Goal: Obtain resource: Download file/media

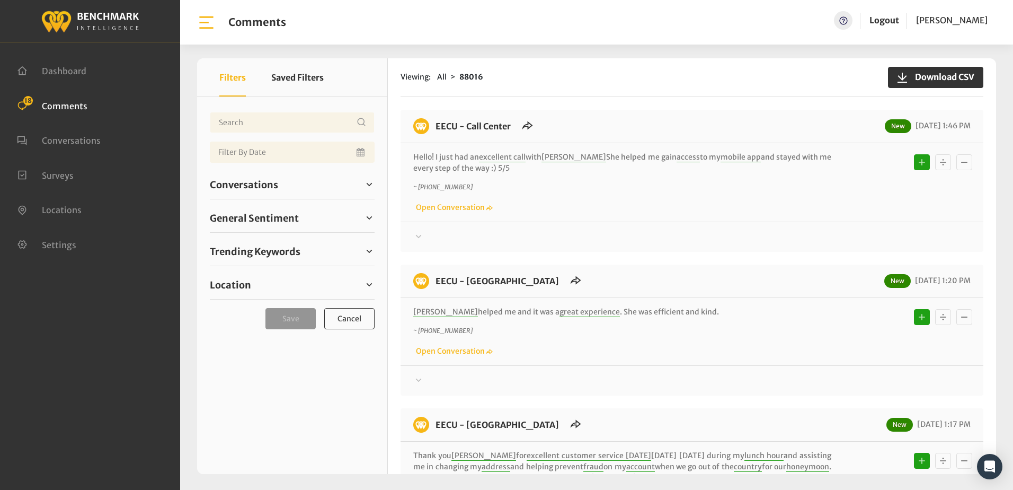
click at [617, 88] on div "Viewing: All 88016 Download CSV" at bounding box center [692, 77] width 583 height 39
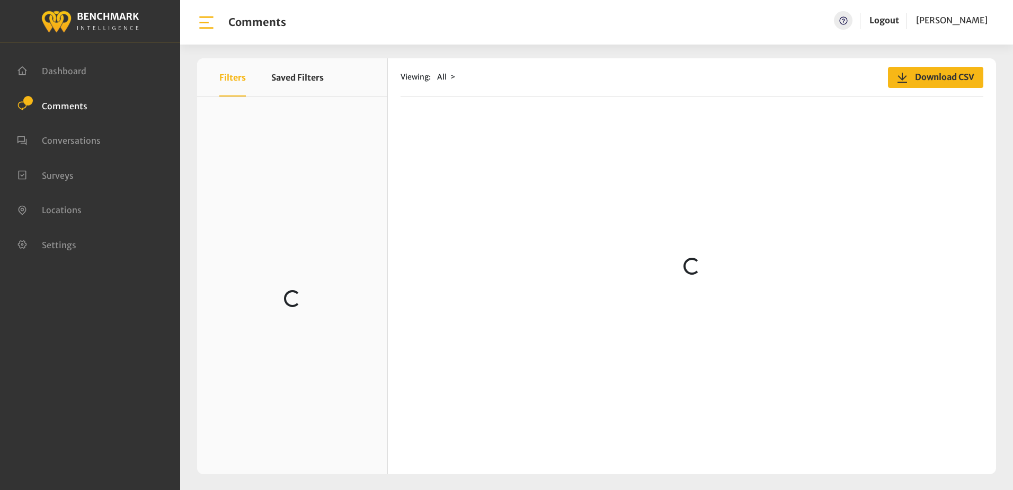
click at [910, 76] on span "Download CSV" at bounding box center [942, 76] width 66 height 13
click at [708, 91] on div "Viewing: All Download CSV" at bounding box center [692, 77] width 583 height 39
click at [79, 103] on span "Comments" at bounding box center [65, 105] width 46 height 11
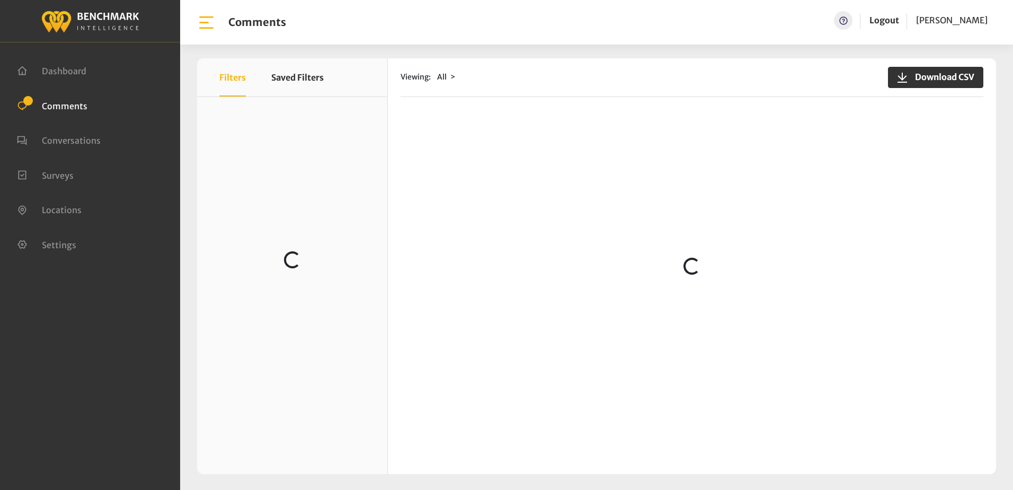
scroll to position [0, 0]
click at [232, 72] on button "Filters" at bounding box center [232, 77] width 26 height 38
click at [145, 280] on div "Dashboard Comments Conversations Surveys" at bounding box center [90, 245] width 180 height 490
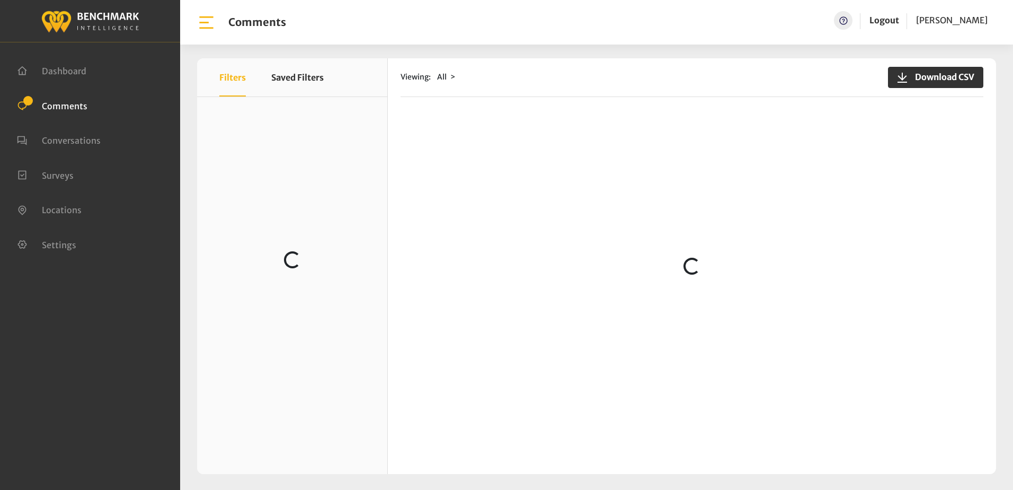
click at [66, 101] on span "Comments" at bounding box center [65, 105] width 46 height 11
click at [397, 219] on div "Viewing: All Download CSV Loading..." at bounding box center [692, 265] width 608 height 415
click at [338, 241] on div "X Filters Saved Filters Loading... Viewing: All" at bounding box center [596, 265] width 799 height 415
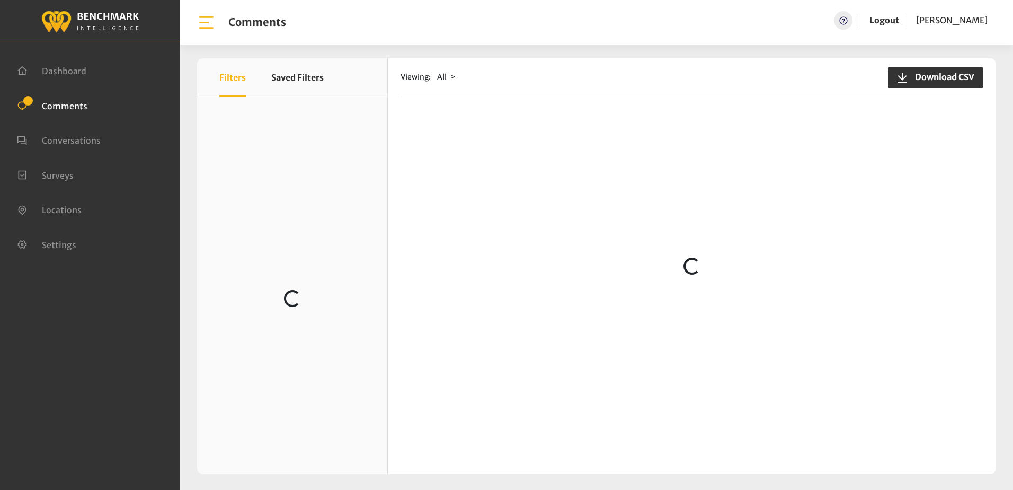
scroll to position [0, 0]
click at [629, 104] on div "Viewing: All Download CSV Loading..." at bounding box center [692, 265] width 608 height 415
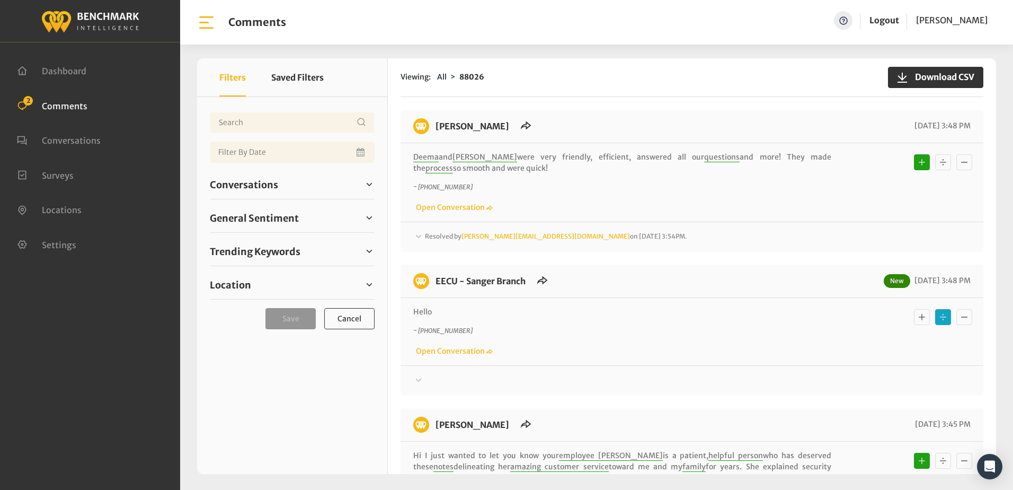
click at [419, 237] on icon at bounding box center [419, 235] width 6 height 3
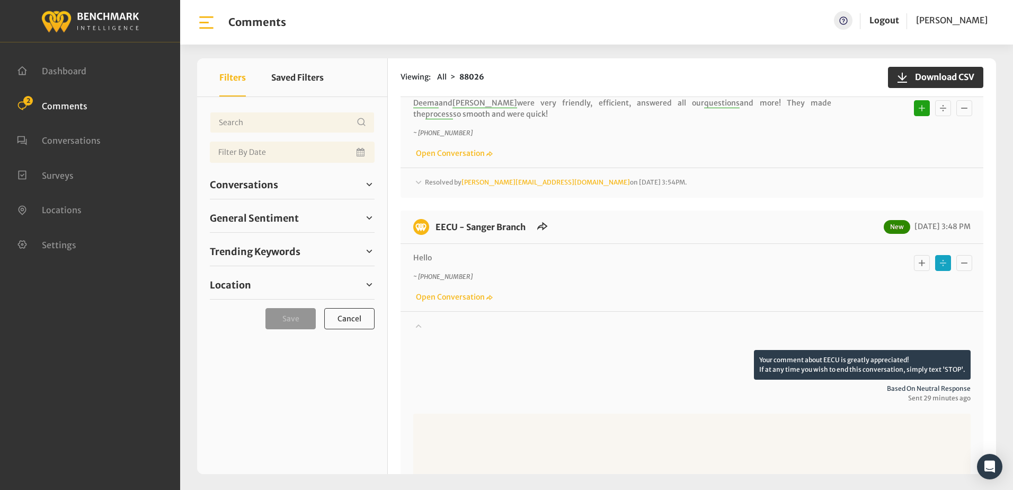
scroll to position [53, 0]
click at [416, 190] on icon at bounding box center [418, 183] width 11 height 13
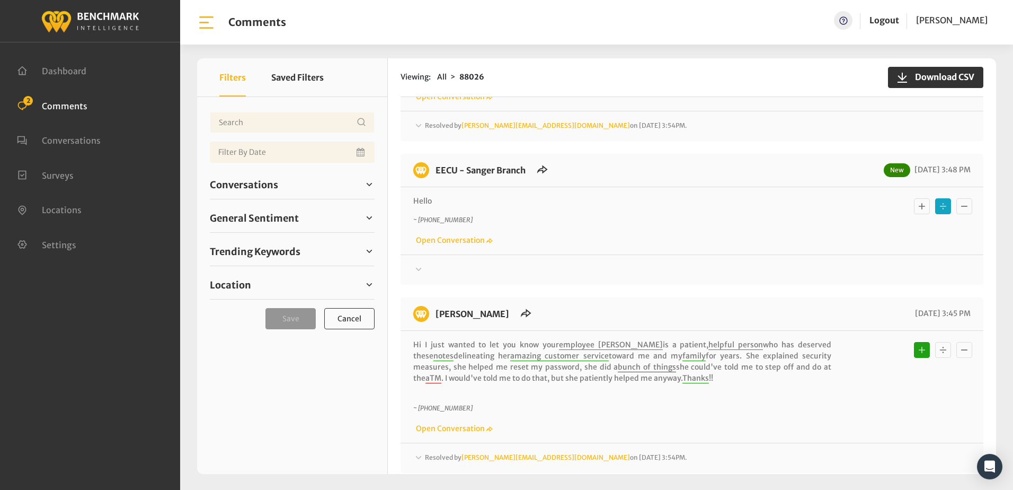
scroll to position [0, 0]
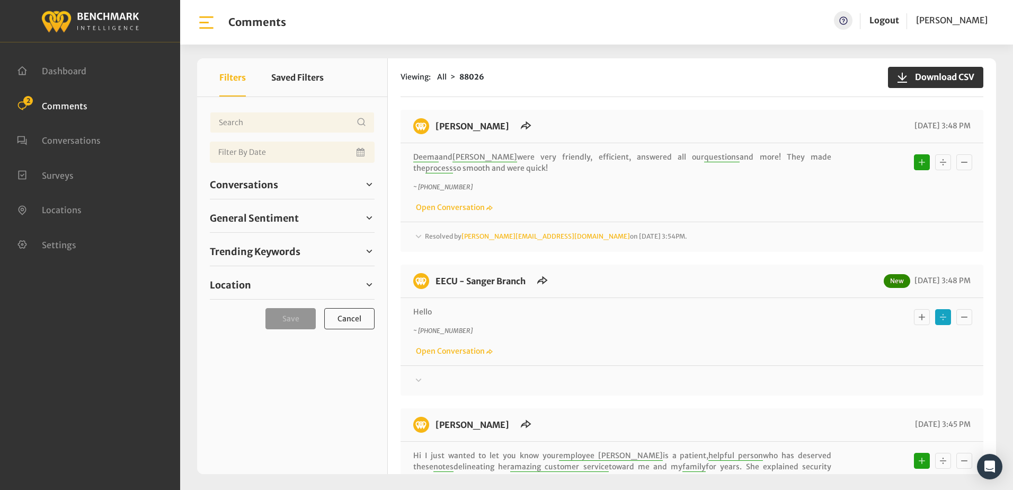
click at [555, 194] on div "~ +15594516605 Open Conversation" at bounding box center [691, 197] width 557 height 31
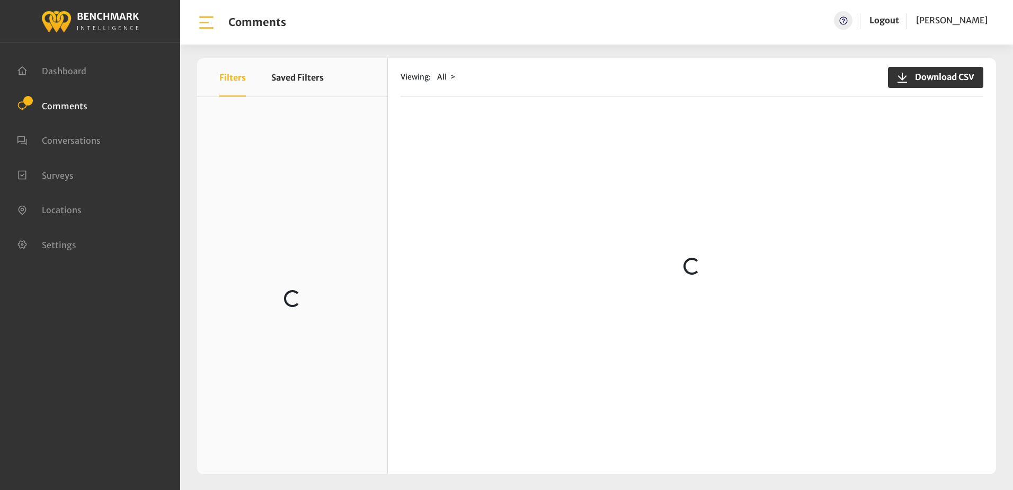
scroll to position [212, 0]
